Goal: Transaction & Acquisition: Purchase product/service

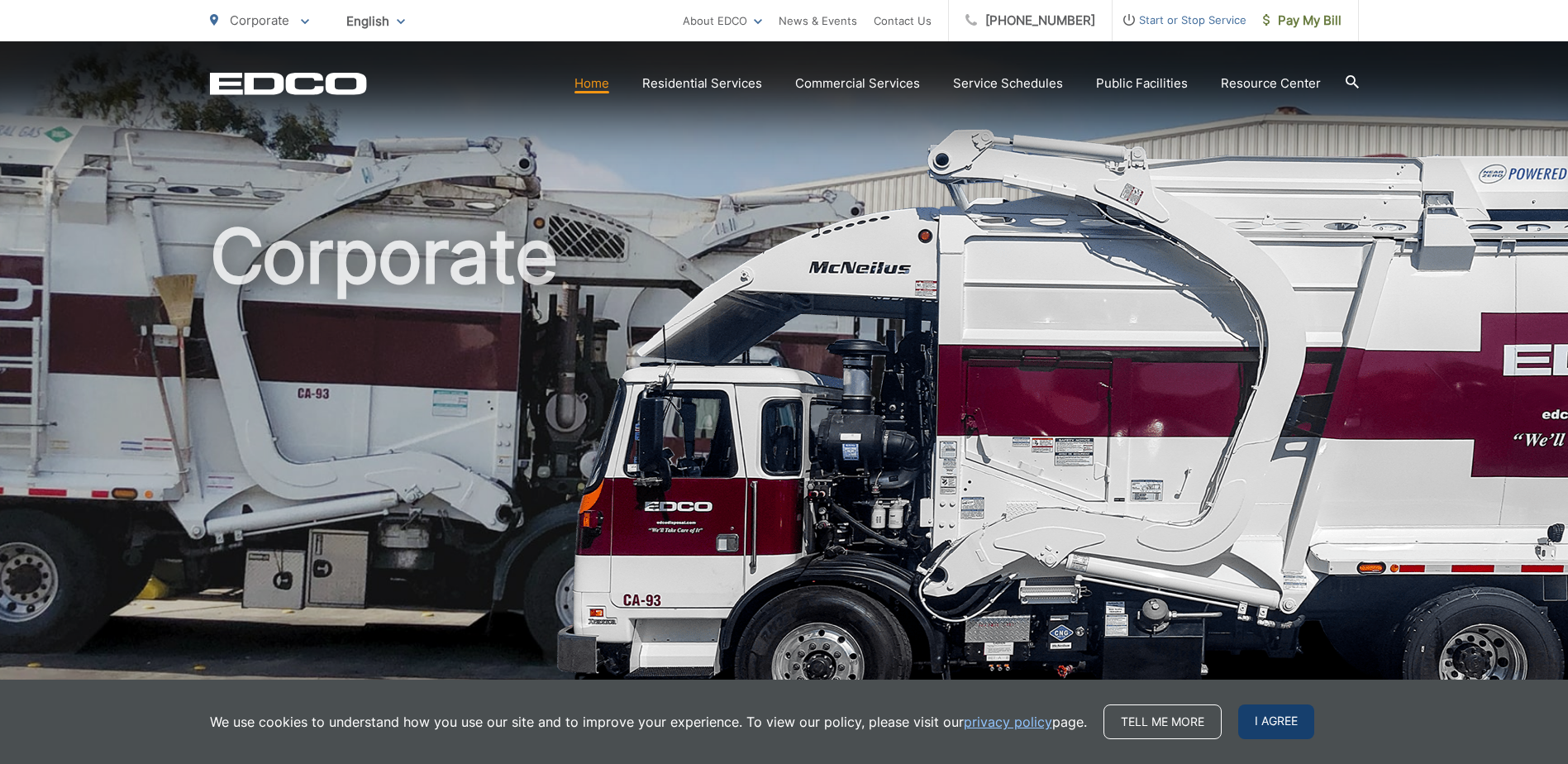
click at [1281, 724] on span "I agree" at bounding box center [1276, 721] width 76 height 35
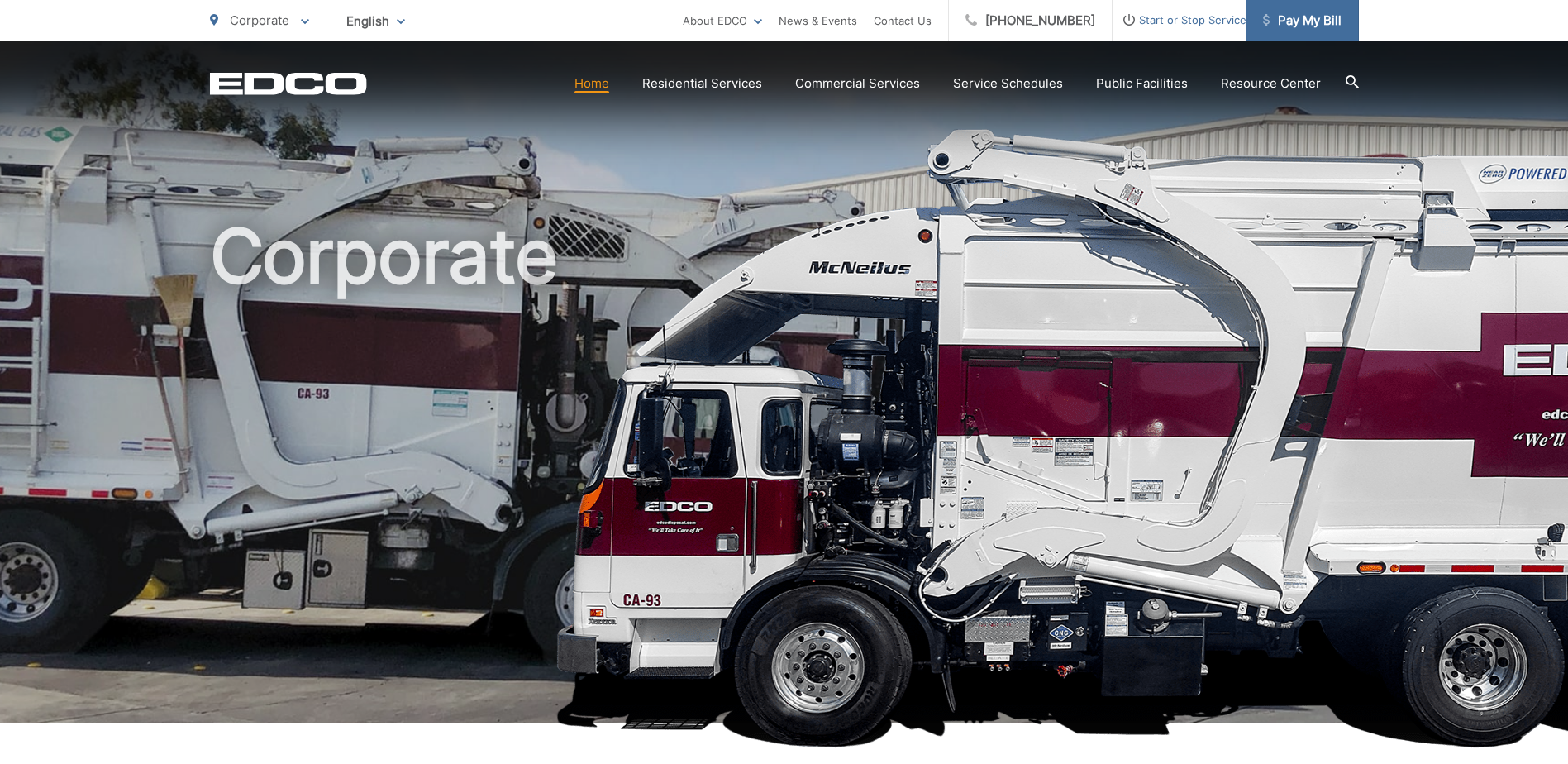
click at [1284, 18] on span "Pay My Bill" at bounding box center [1302, 21] width 78 height 20
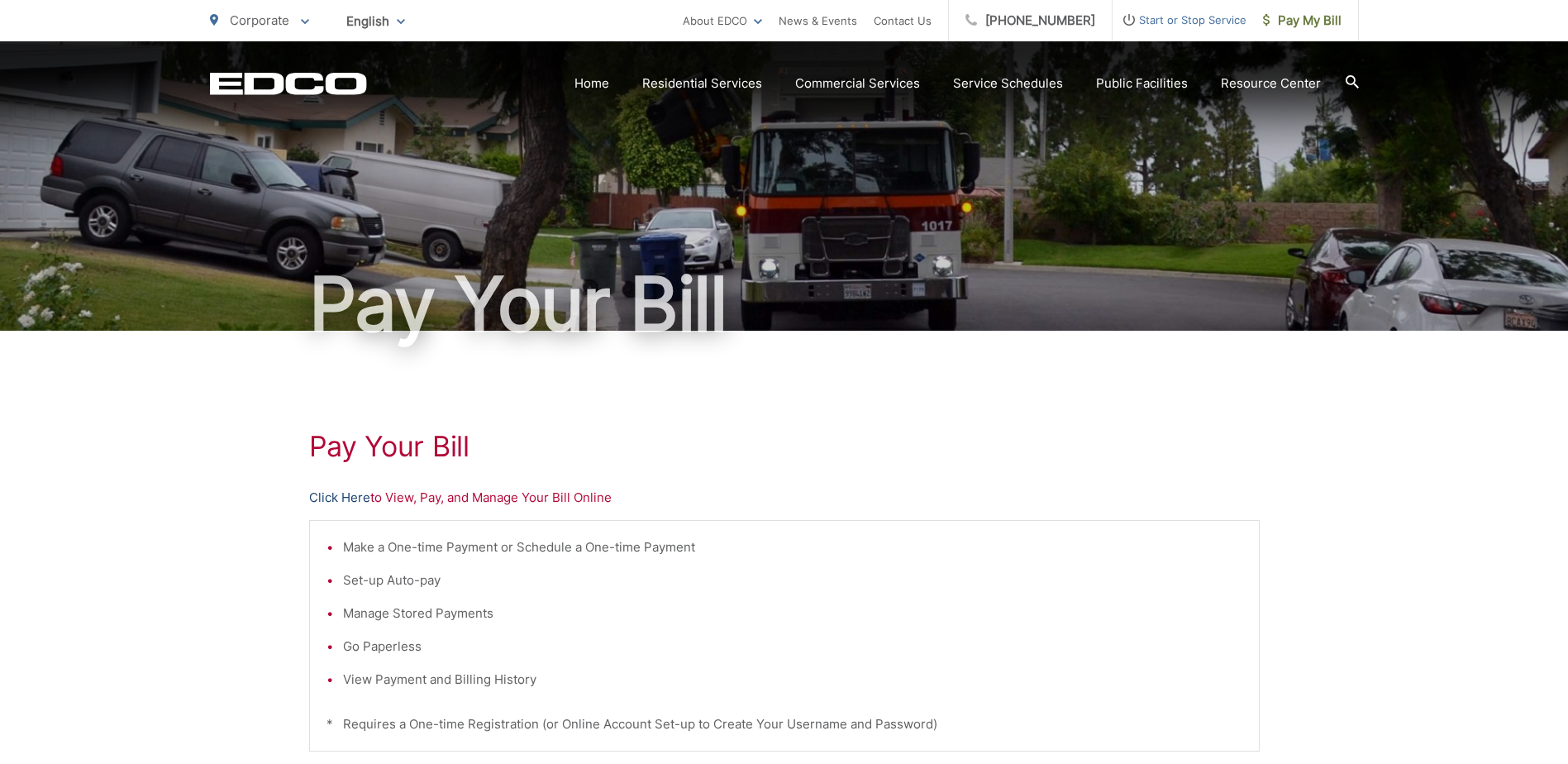
click at [339, 498] on link "Click Here" at bounding box center [340, 498] width 61 height 20
click at [349, 501] on link "Click Here" at bounding box center [340, 498] width 61 height 20
